Goal: Task Accomplishment & Management: Complete application form

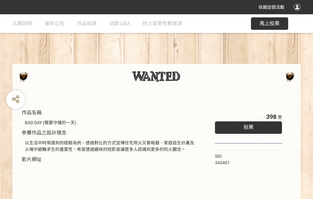
click at [298, 13] on div "收藏這個活動" at bounding box center [156, 7] width 313 height 14
click at [194, 61] on div "作品名稱 BAD DAY (需要守護的一天) 參賽作品之設計理念 以生活中時常遇到的經驗為例，透過對比的方式宣傳住宅用火災警報器、家庭逃生計畫及火場中避難求生…" at bounding box center [156, 144] width 313 height 261
click at [247, 126] on span "投票" at bounding box center [248, 127] width 10 height 6
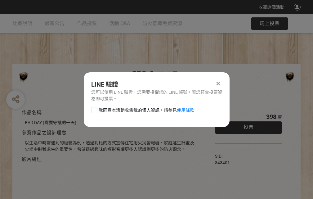
click at [94, 109] on div at bounding box center [94, 110] width 6 height 6
checkbox input "true"
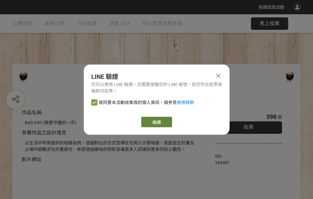
click at [156, 122] on link "繼續" at bounding box center [156, 122] width 31 height 11
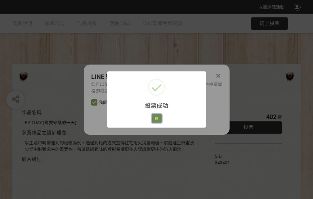
click at [155, 117] on button "好" at bounding box center [157, 118] width 10 height 9
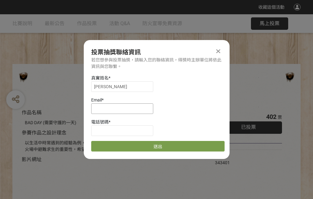
click at [124, 108] on input at bounding box center [122, 108] width 62 height 11
type input "[EMAIL_ADDRESS][DOMAIN_NAME]"
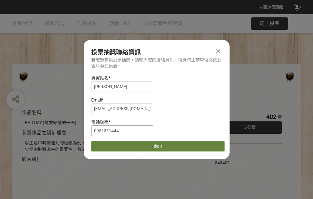
type input "0951311444"
click at [109, 144] on button "送出" at bounding box center [157, 146] width 133 height 11
